Goal: Transaction & Acquisition: Book appointment/travel/reservation

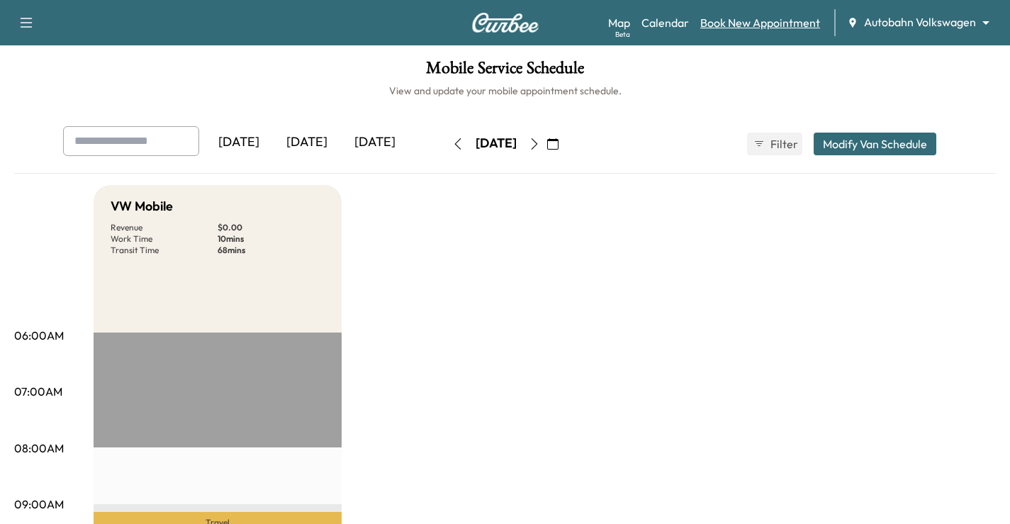
click at [742, 26] on link "Book New Appointment" at bounding box center [760, 22] width 120 height 17
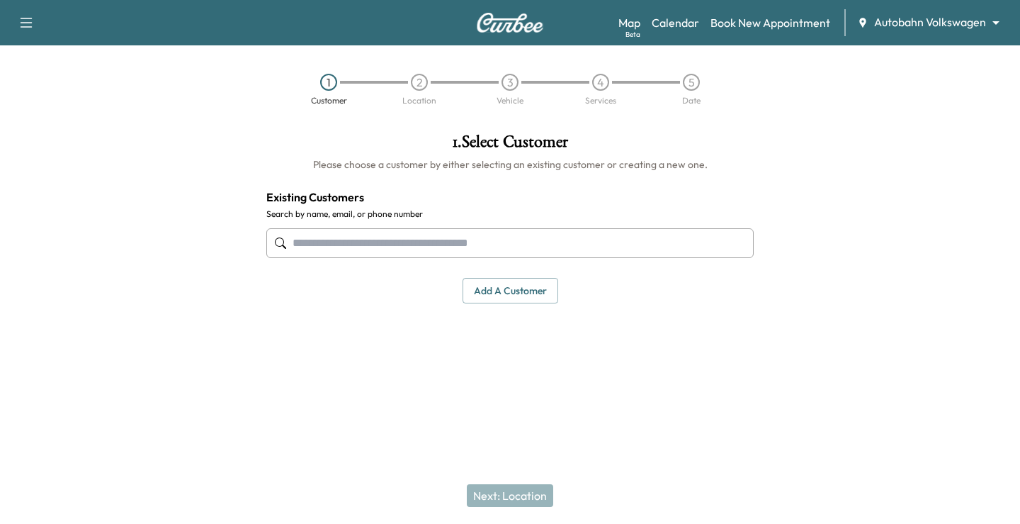
paste input "**********"
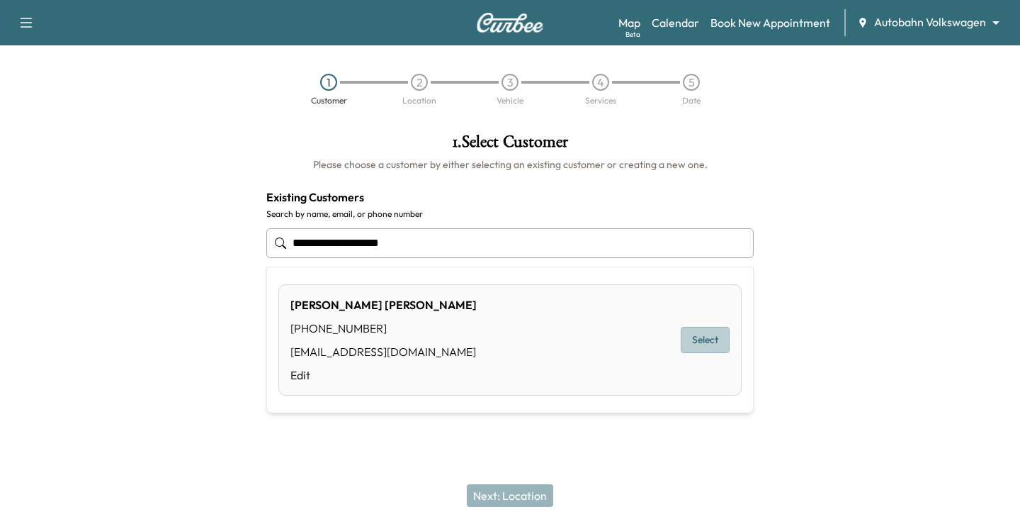
click at [713, 337] on button "Select" at bounding box center [705, 340] width 49 height 26
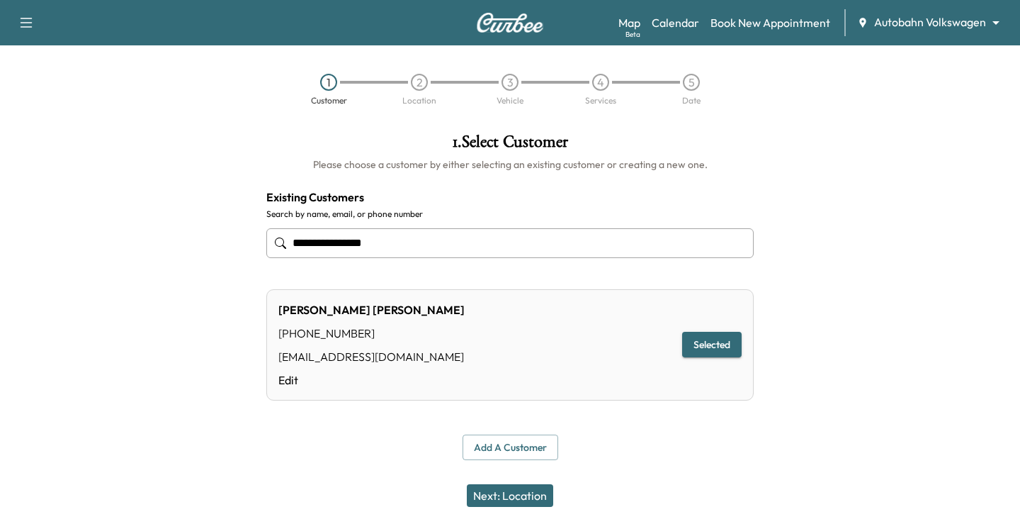
type input "**********"
click at [531, 495] on button "Next: Location" at bounding box center [510, 495] width 86 height 23
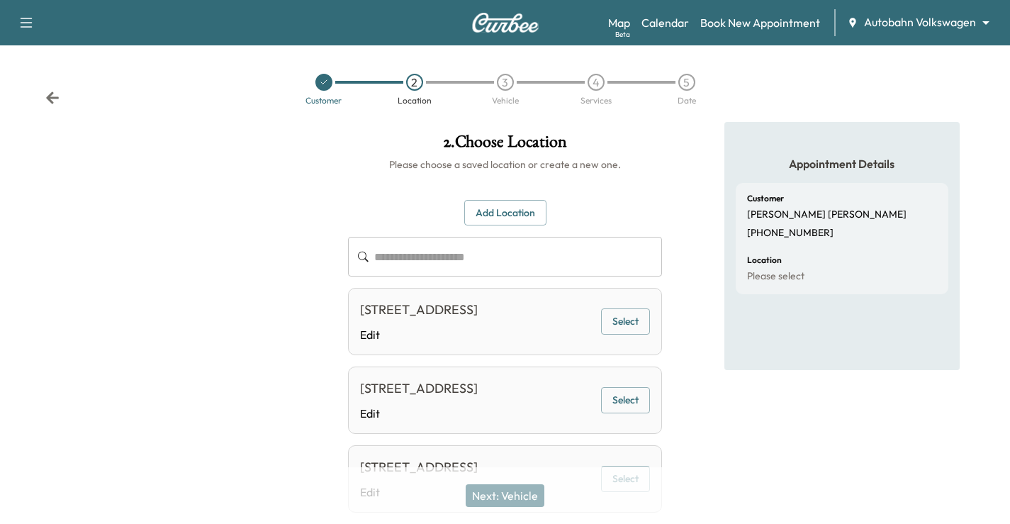
click at [621, 334] on button "Select" at bounding box center [625, 321] width 49 height 26
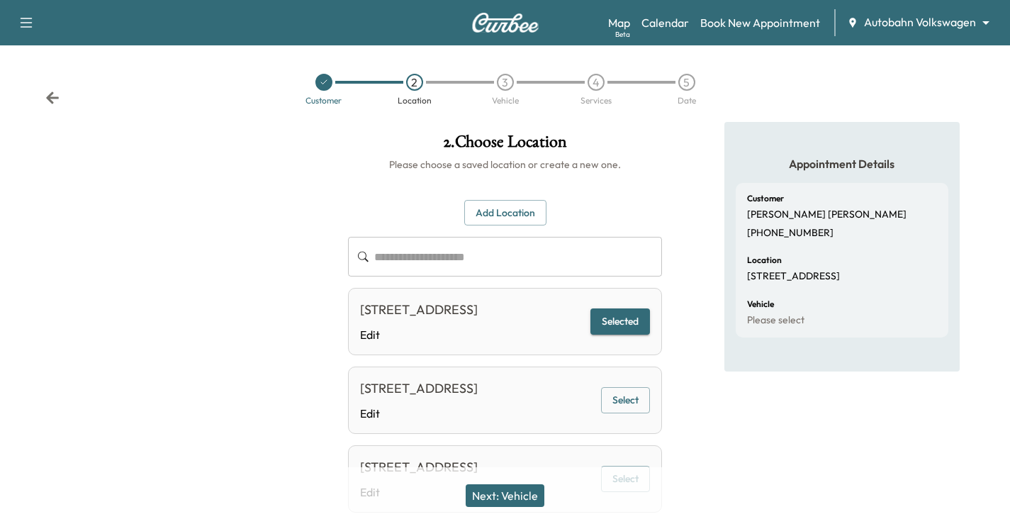
click at [509, 490] on button "Next: Vehicle" at bounding box center [505, 495] width 79 height 23
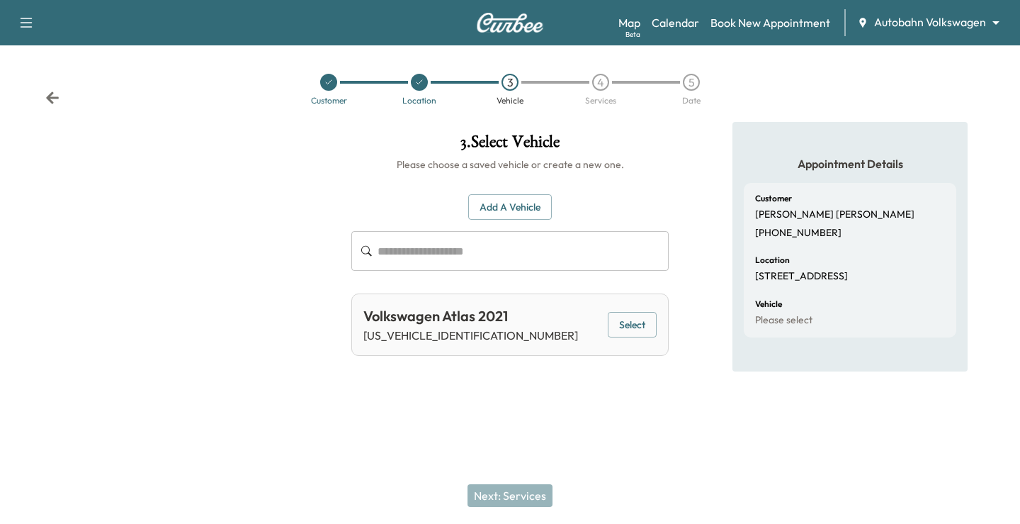
click at [629, 322] on button "Select" at bounding box center [632, 325] width 49 height 26
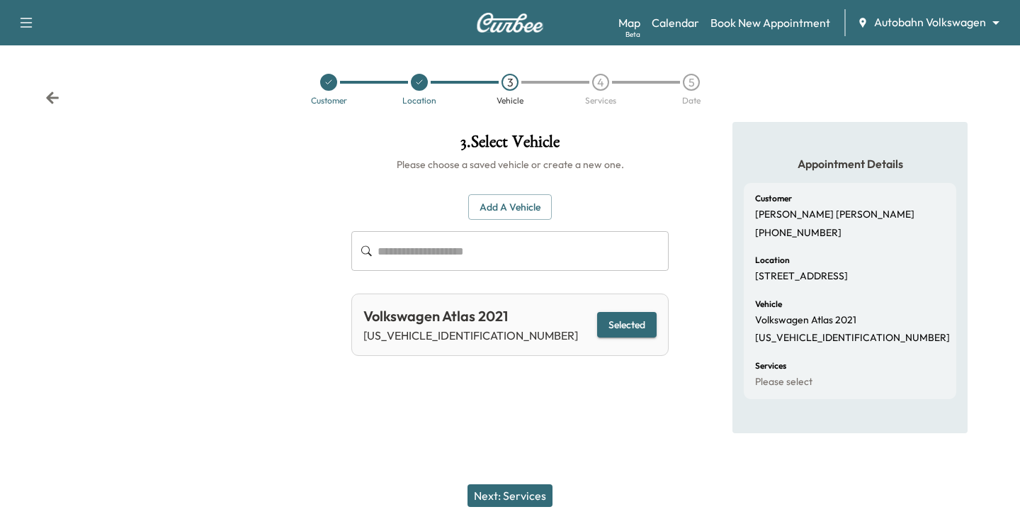
click at [503, 514] on div "Next: Services" at bounding box center [510, 495] width 1020 height 57
click at [517, 500] on button "Next: Services" at bounding box center [510, 495] width 85 height 23
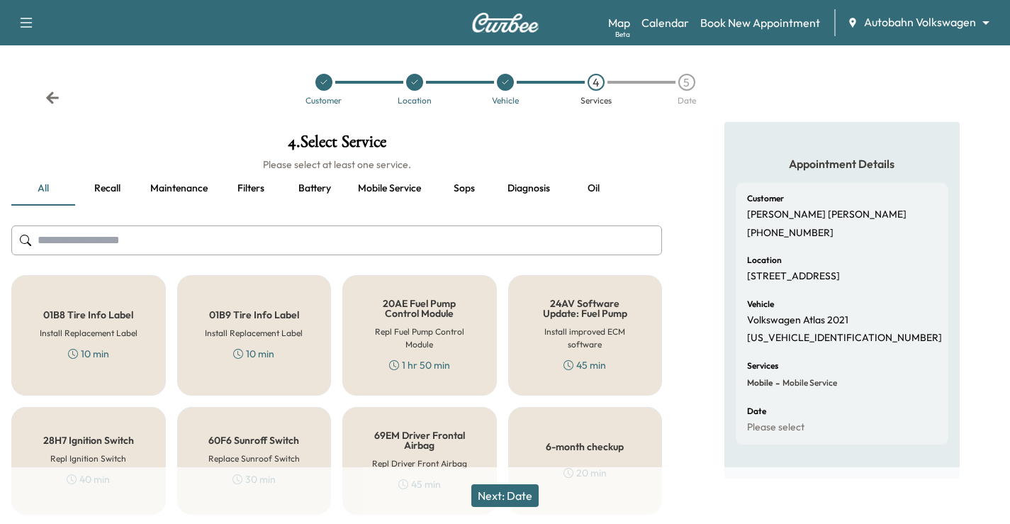
click at [346, 233] on input "text" at bounding box center [336, 240] width 650 height 30
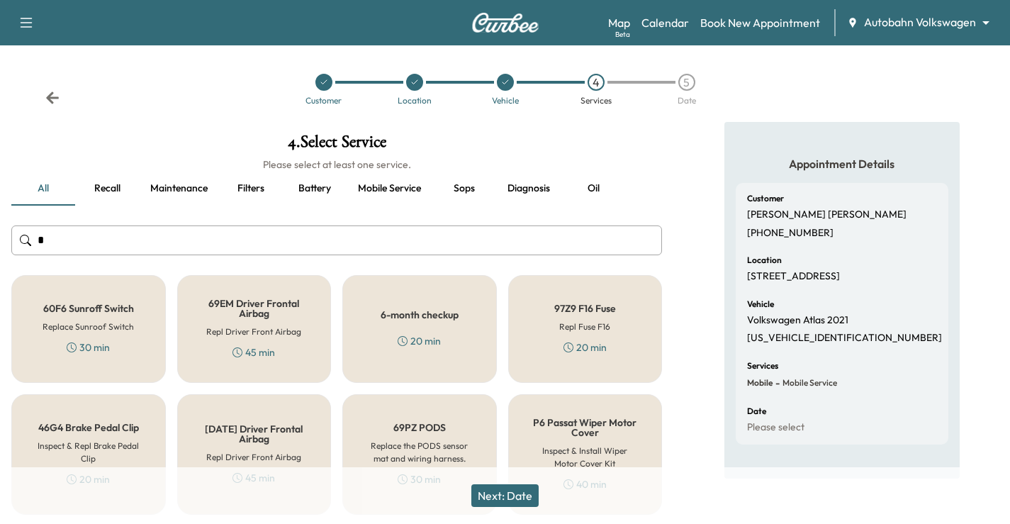
type input "*"
click at [448, 328] on div "6-month checkup 20 min" at bounding box center [419, 329] width 154 height 108
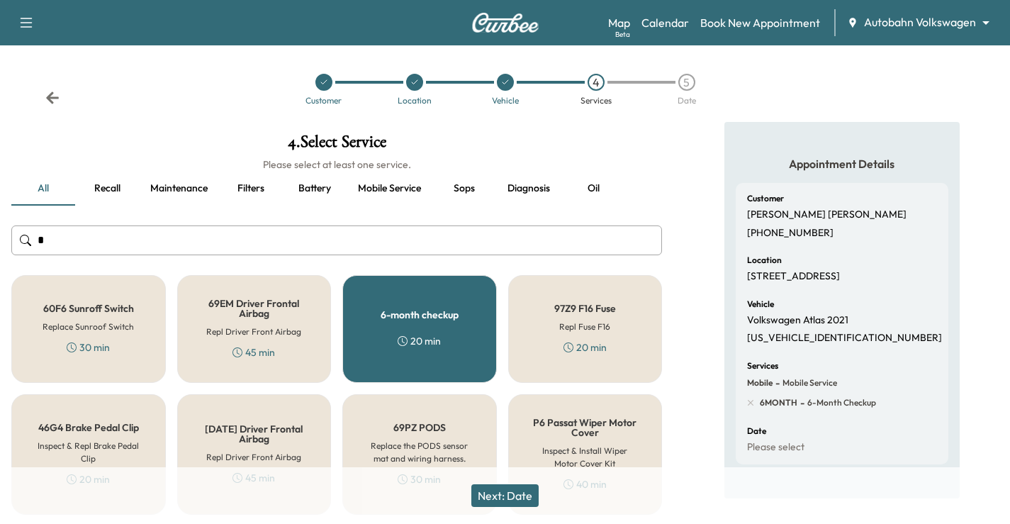
click at [503, 491] on button "Next: Date" at bounding box center [504, 495] width 67 height 23
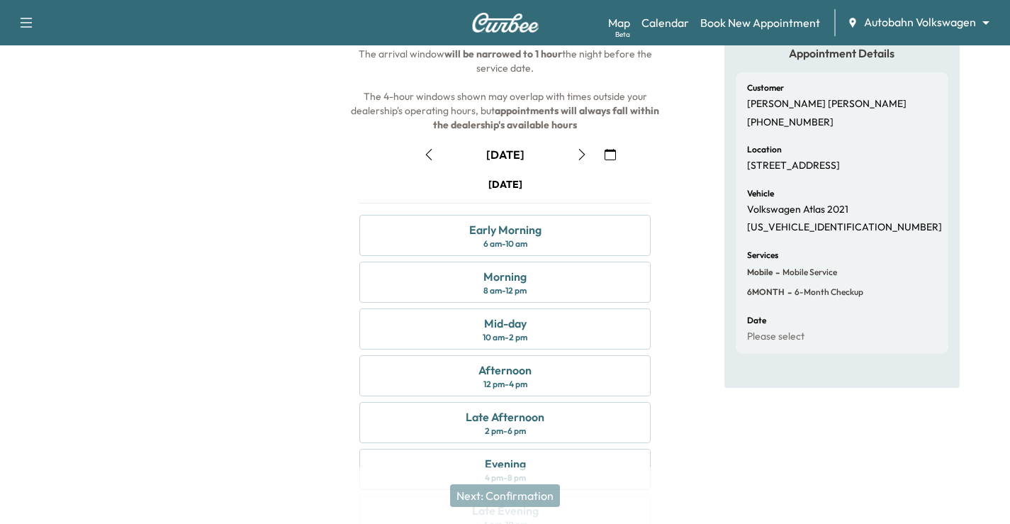
scroll to position [142, 0]
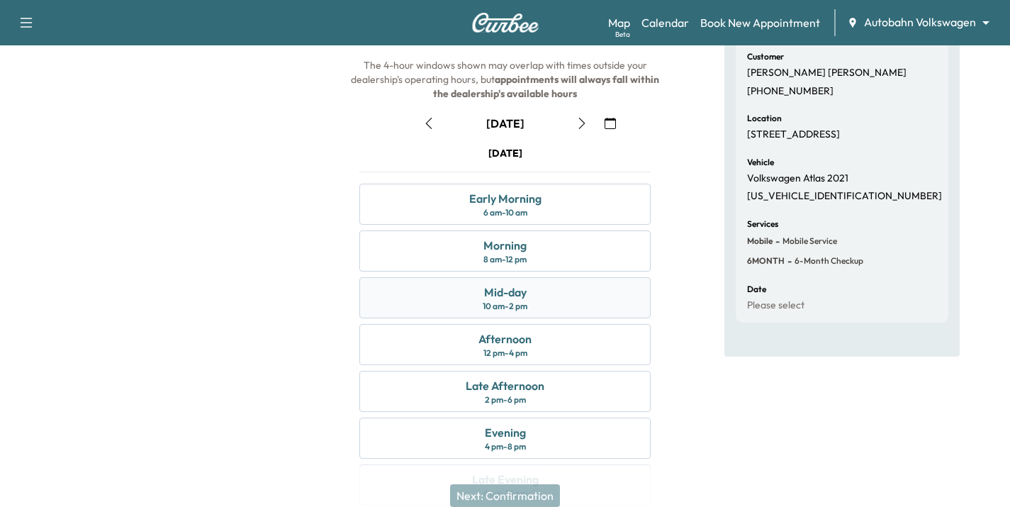
click at [571, 303] on div "Mid-day 10 am - 2 pm" at bounding box center [504, 297] width 291 height 41
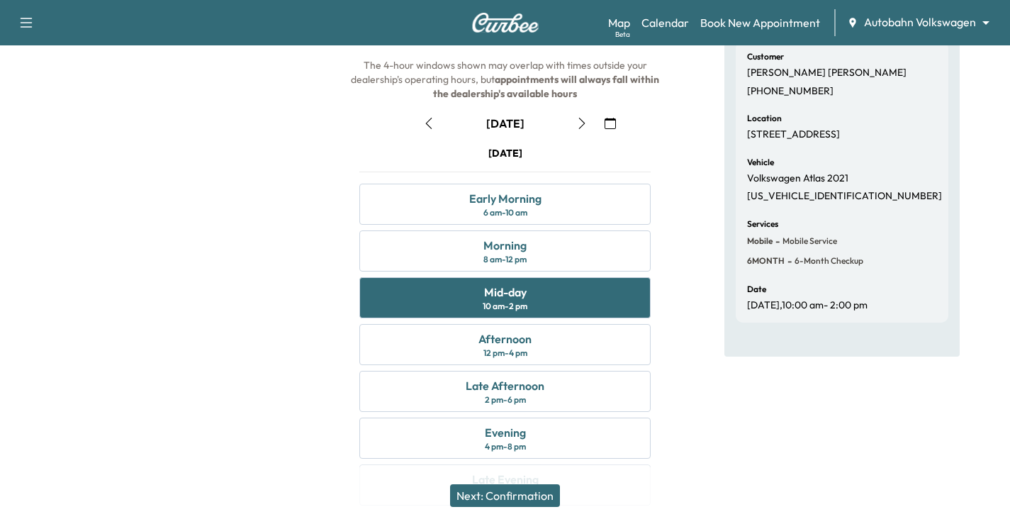
click at [842, 425] on div "Appointment Details Customer [PERSON_NAME] [PHONE_NUMBER] Location [STREET_ADDR…" at bounding box center [841, 251] width 235 height 542
drag, startPoint x: 536, startPoint y: 493, endPoint x: 546, endPoint y: 487, distance: 11.4
click at [538, 491] on button "Next: Confirmation" at bounding box center [505, 495] width 110 height 23
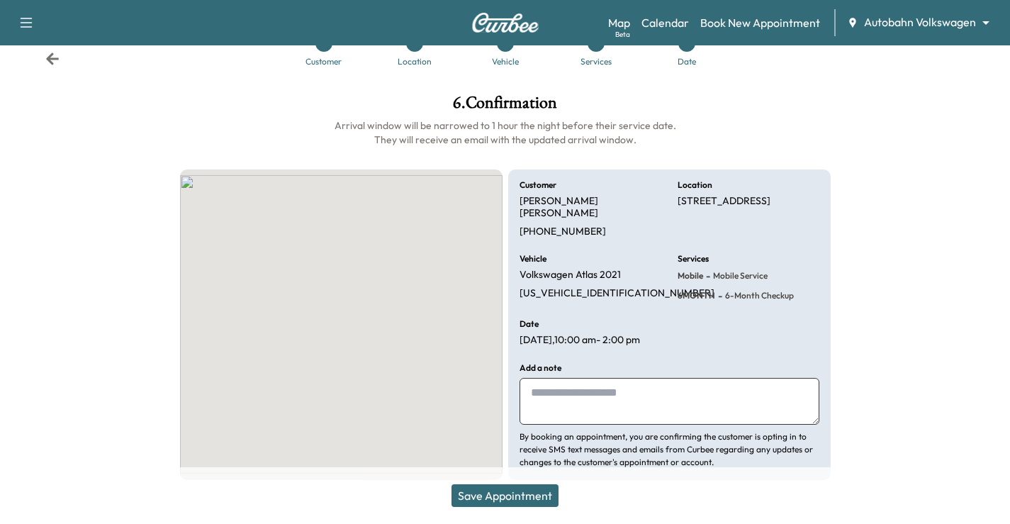
click at [661, 391] on textarea at bounding box center [669, 401] width 300 height 47
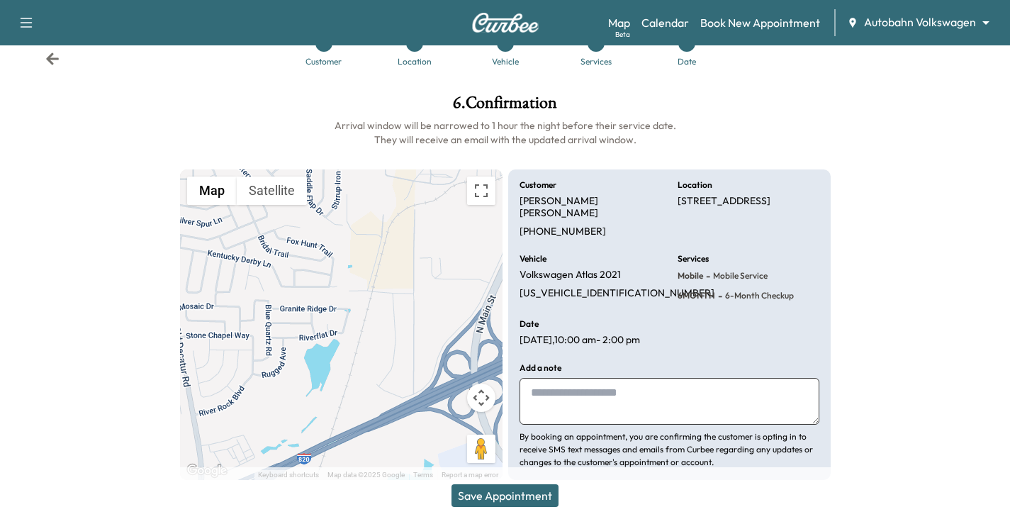
click at [667, 388] on textarea at bounding box center [669, 401] width 300 height 47
click at [524, 500] on button "Save Appointment" at bounding box center [504, 495] width 107 height 23
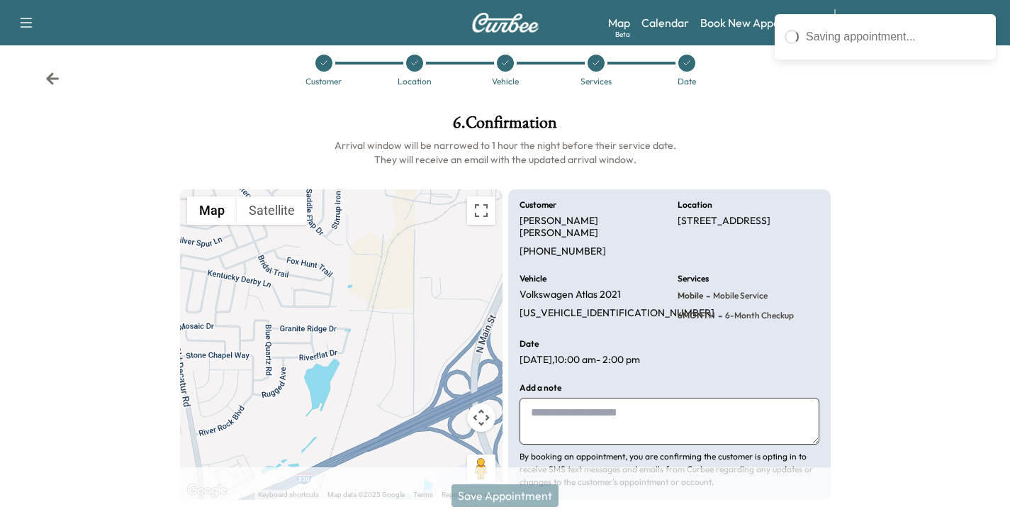
scroll to position [0, 0]
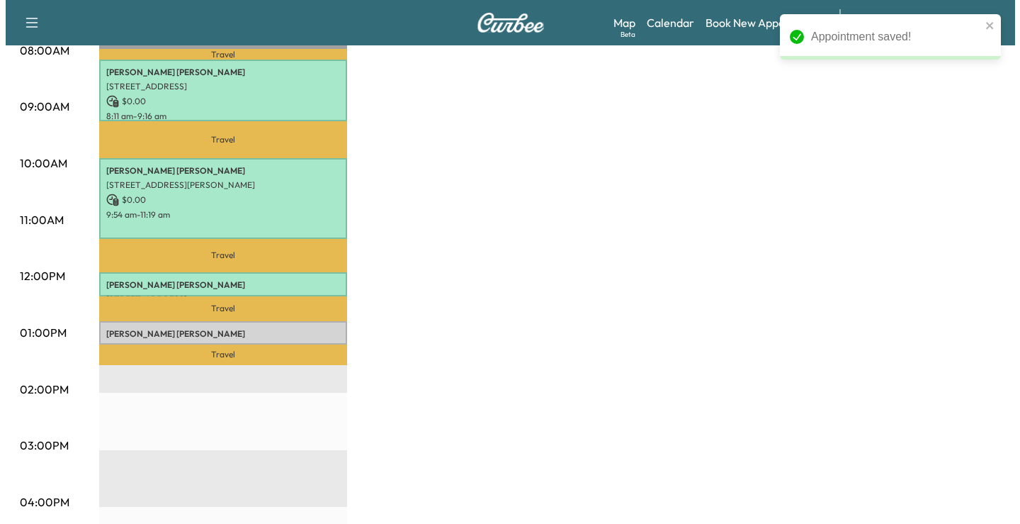
scroll to position [425, 0]
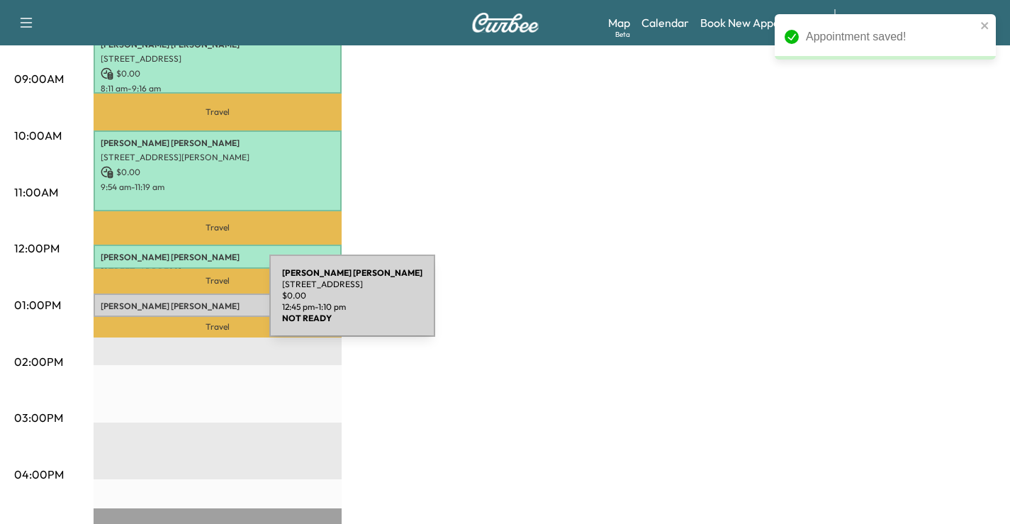
drag, startPoint x: 163, startPoint y: 304, endPoint x: 171, endPoint y: 303, distance: 8.5
click at [171, 303] on p "[PERSON_NAME]" at bounding box center [218, 305] width 234 height 11
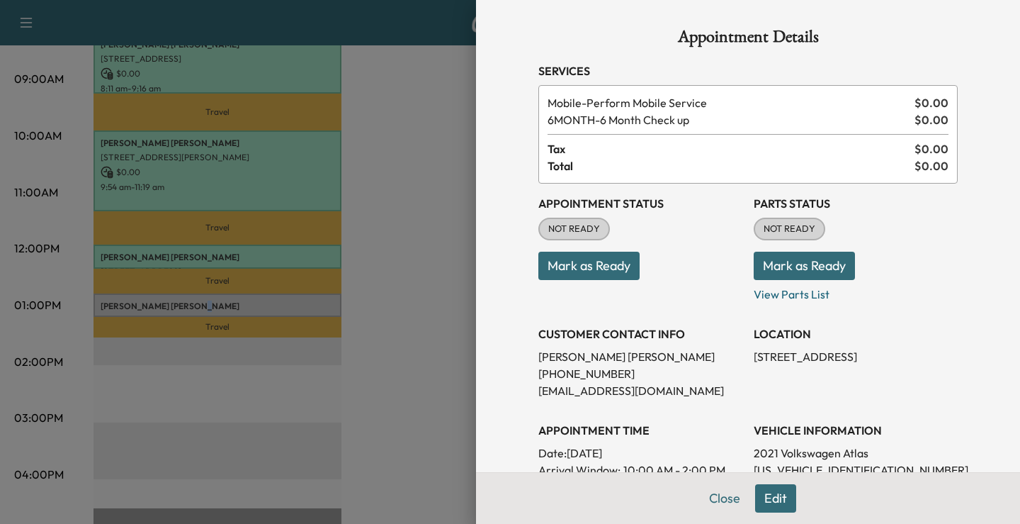
drag, startPoint x: 587, startPoint y: 269, endPoint x: 664, endPoint y: 259, distance: 77.1
click at [589, 267] on button "Mark as Ready" at bounding box center [588, 266] width 101 height 28
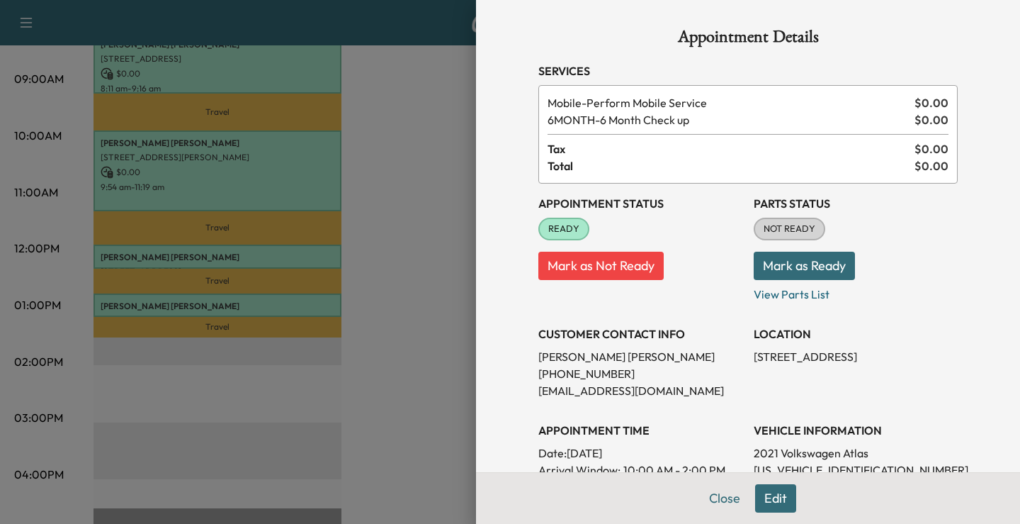
click at [538, 63] on h3 "Services" at bounding box center [747, 70] width 419 height 17
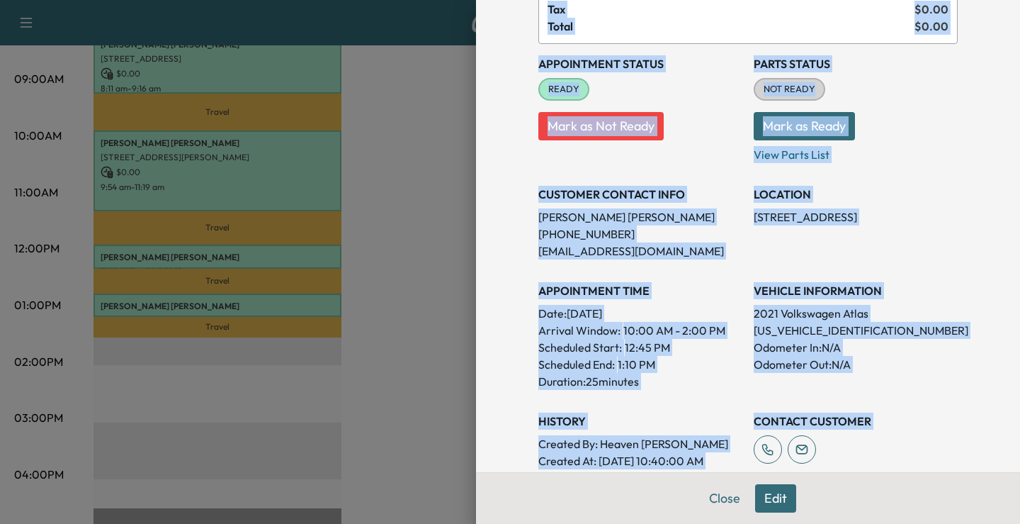
scroll to position [344, 0]
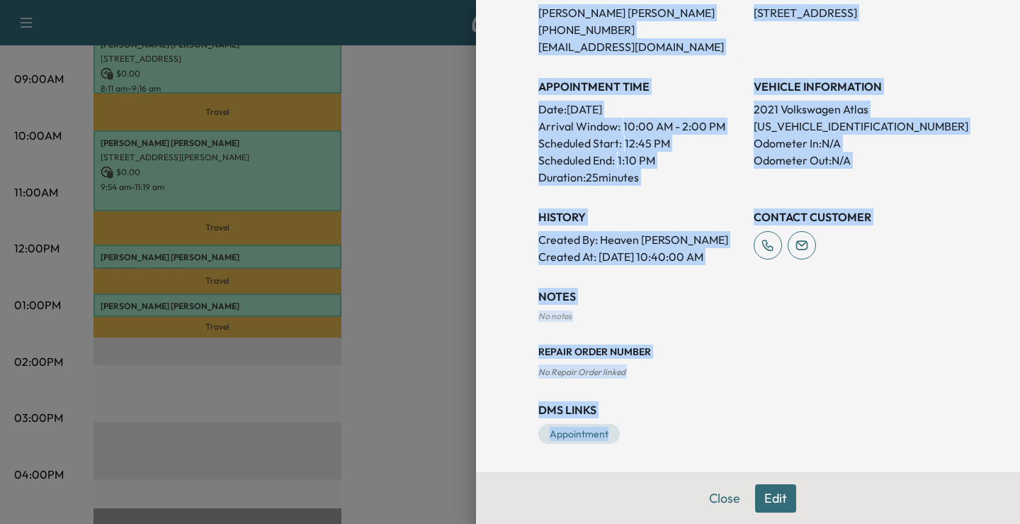
drag, startPoint x: 527, startPoint y: 68, endPoint x: 767, endPoint y: 396, distance: 406.2
click at [879, 444] on div "Appointment Details Services Mobile - Perform Mobile Service $ 0.00 6MONTH - 6 …" at bounding box center [747, 64] width 453 height 816
copy div "Services Mobile - Perform Mobile Service $ 0.00 6MONTH - 6 Month Check up $ 0.0…"
